Goal: Answer question/provide support

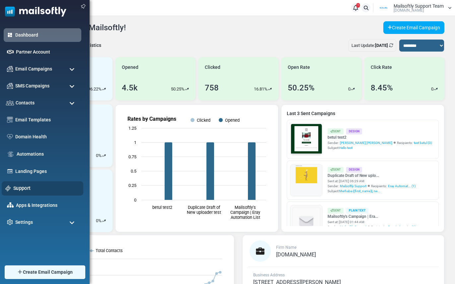
click at [21, 188] on link "Support" at bounding box center [46, 187] width 66 height 7
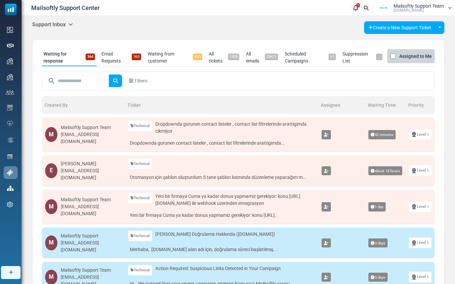
click at [71, 24] on icon at bounding box center [70, 24] width 5 height 5
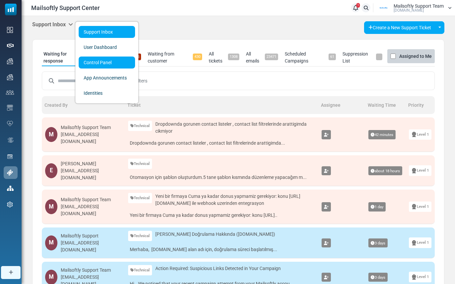
click at [91, 62] on link "Control Panel" at bounding box center [107, 62] width 56 height 12
